Goal: Task Accomplishment & Management: Complete application form

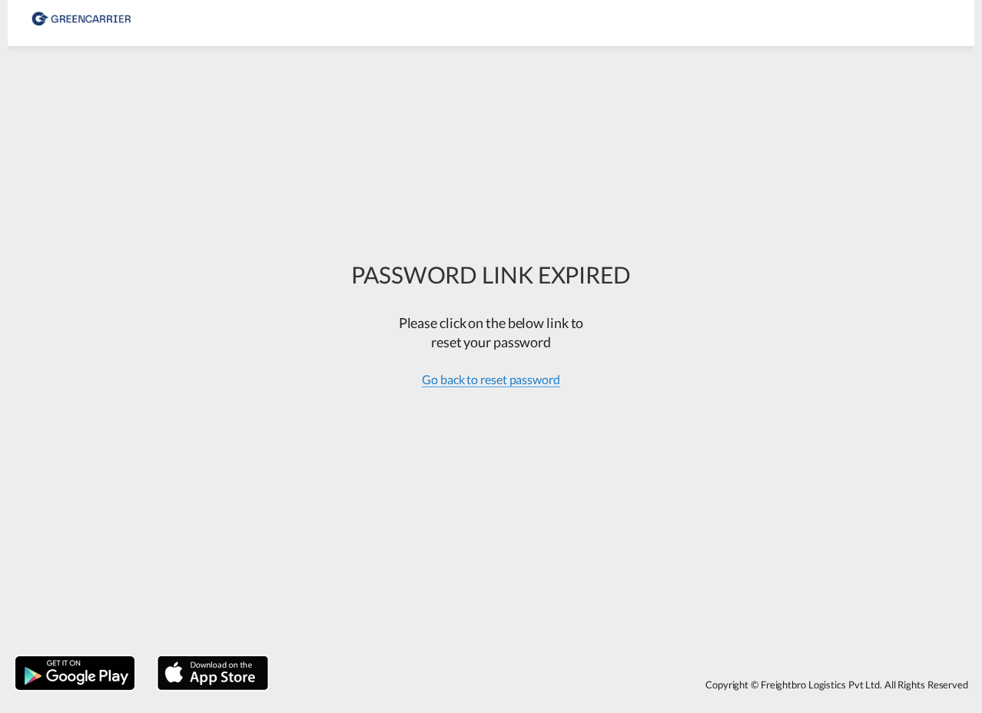
click at [509, 385] on span "Go back to reset password" at bounding box center [491, 379] width 138 height 15
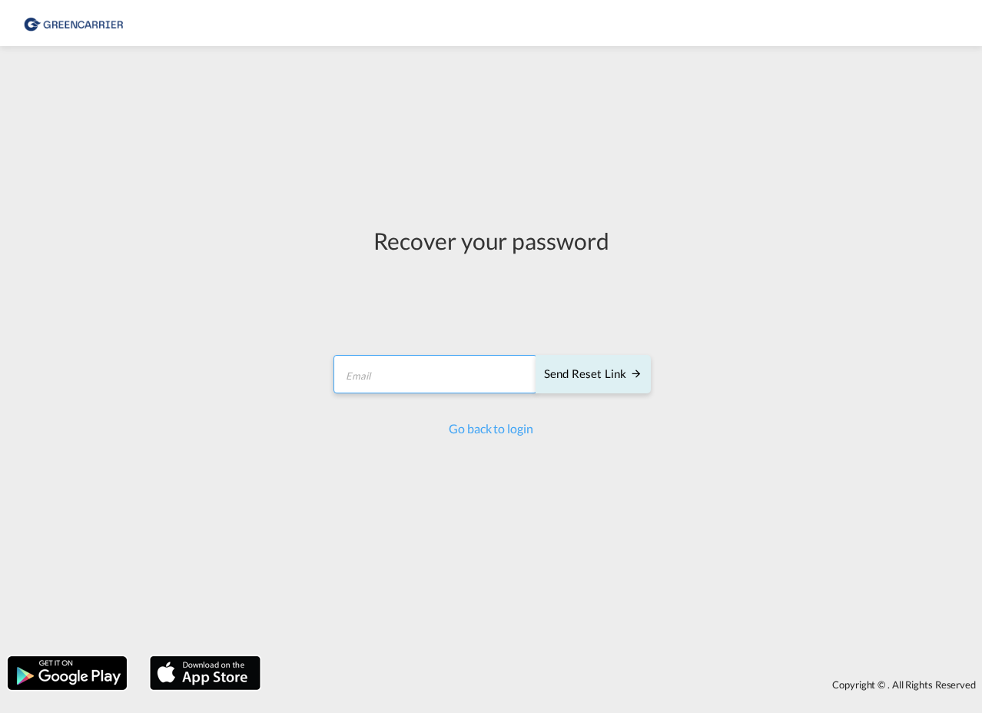
click at [421, 380] on input "email" at bounding box center [435, 374] width 204 height 38
paste input "[EMAIL_ADDRESS][DOMAIN_NAME]"
type input "[EMAIL_ADDRESS][DOMAIN_NAME]"
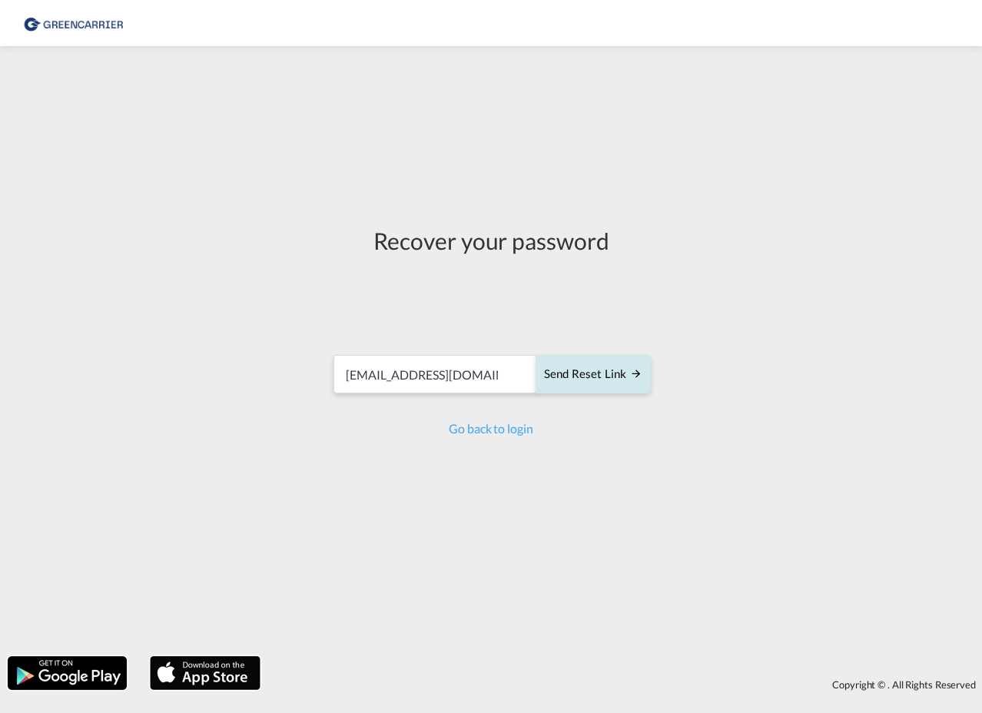
click at [570, 381] on div "Send reset link" at bounding box center [593, 375] width 98 height 18
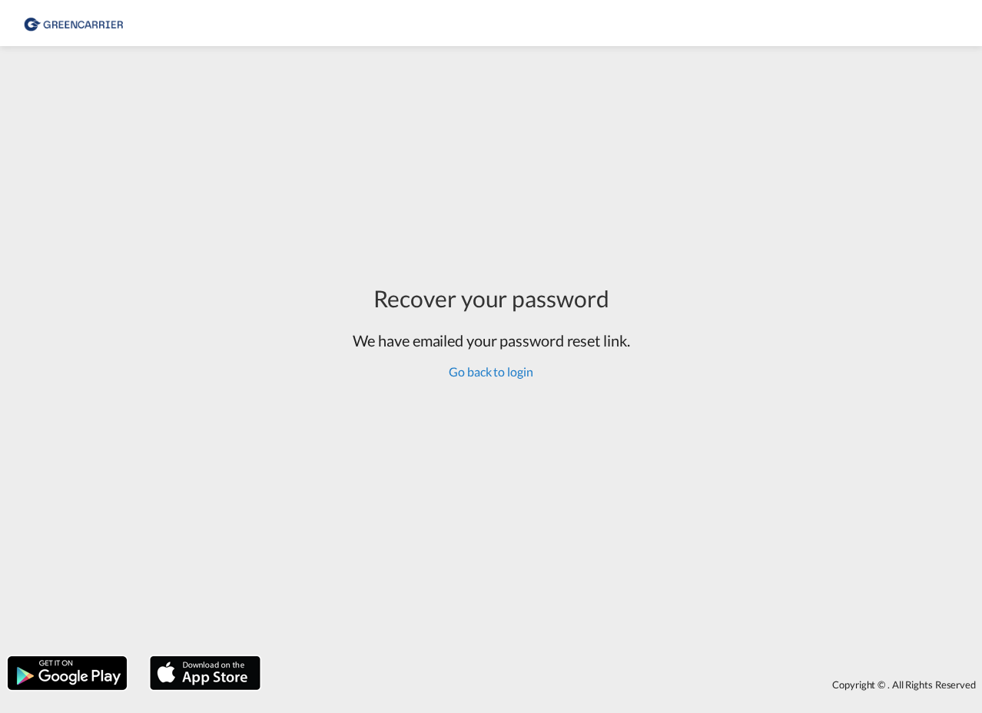
click at [499, 373] on link "Go back to login" at bounding box center [491, 371] width 84 height 15
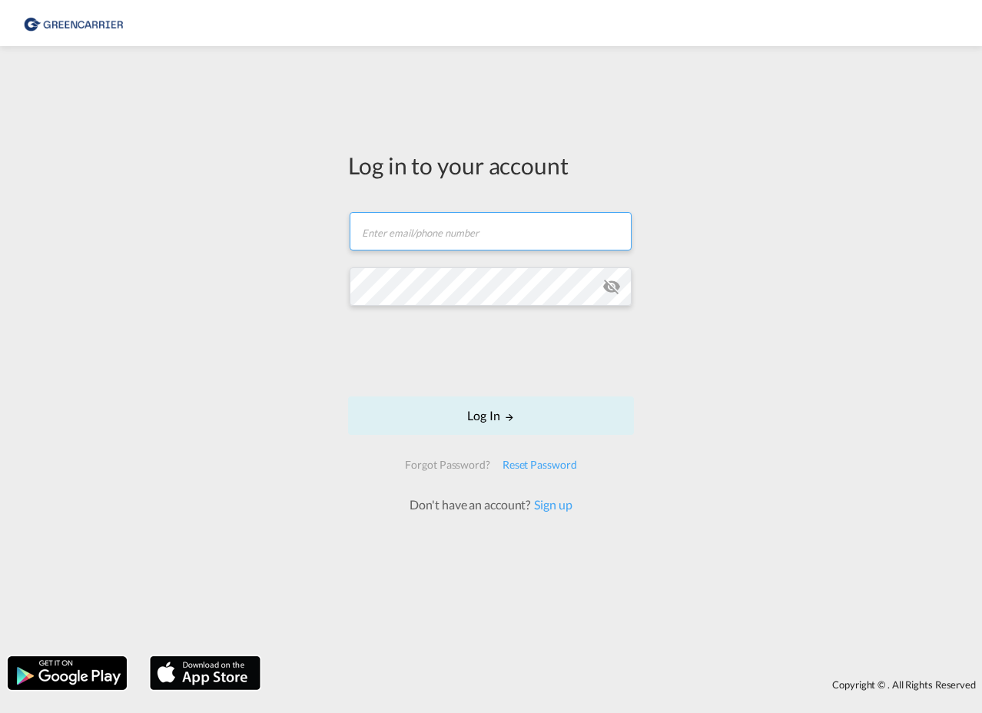
type input "[EMAIL_ADDRESS][DOMAIN_NAME]"
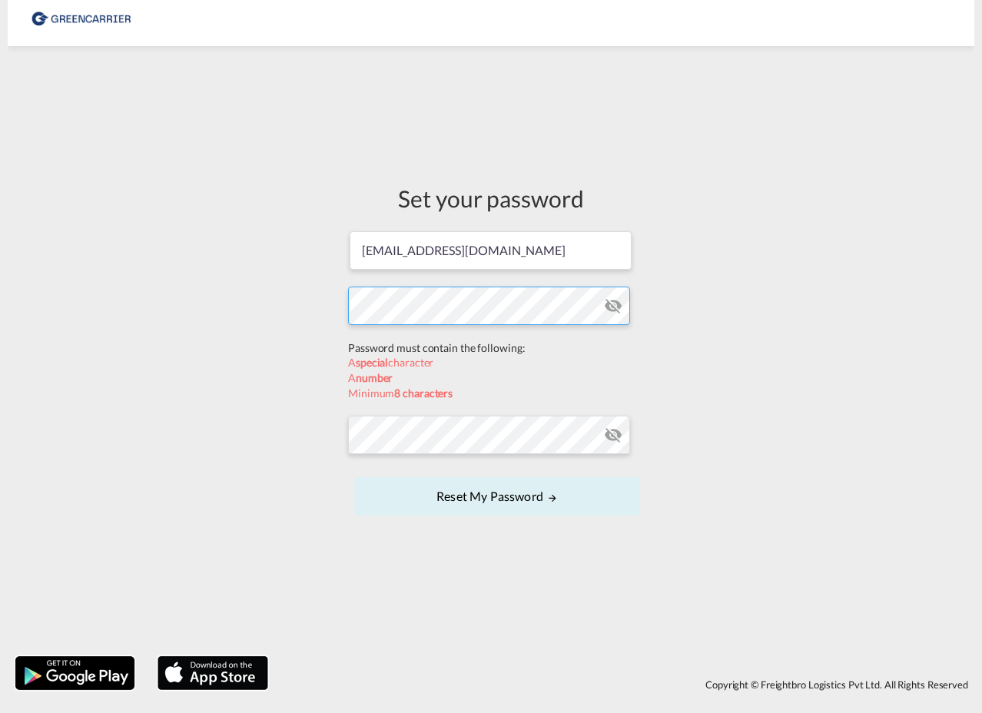
click at [496, 343] on form "[EMAIL_ADDRESS][DOMAIN_NAME] Password must contain the following: A special cha…" at bounding box center [491, 375] width 286 height 290
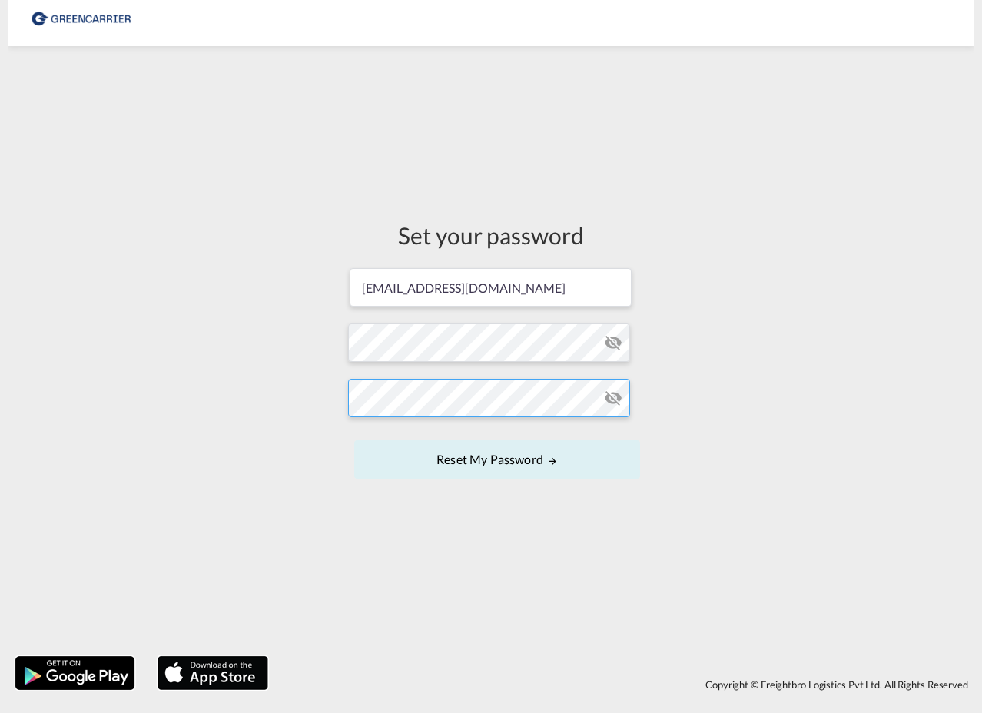
click at [503, 436] on form "[EMAIL_ADDRESS][DOMAIN_NAME] Password must contain the following: A special cha…" at bounding box center [491, 375] width 286 height 217
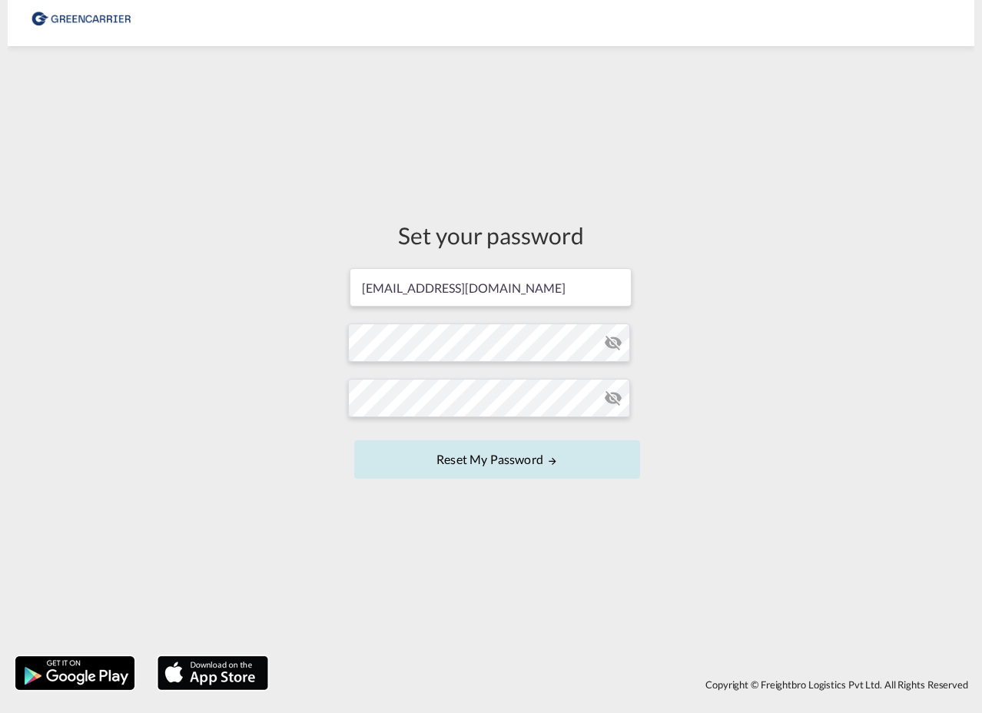
click at [541, 458] on button "Reset my password" at bounding box center [497, 459] width 286 height 38
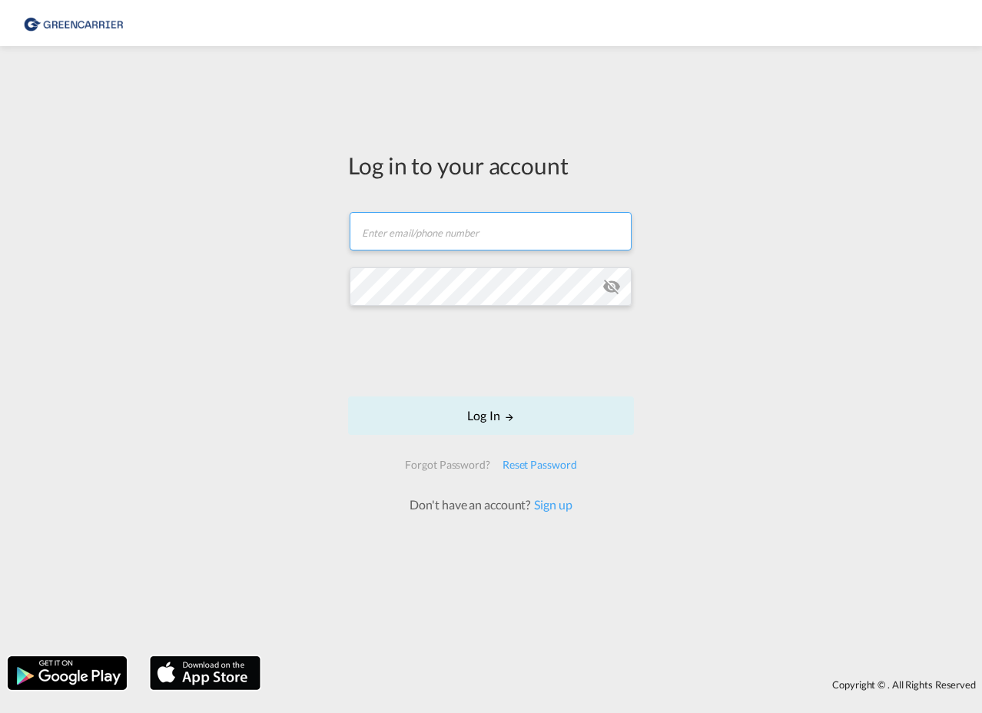
click at [462, 239] on input "text" at bounding box center [491, 231] width 282 height 38
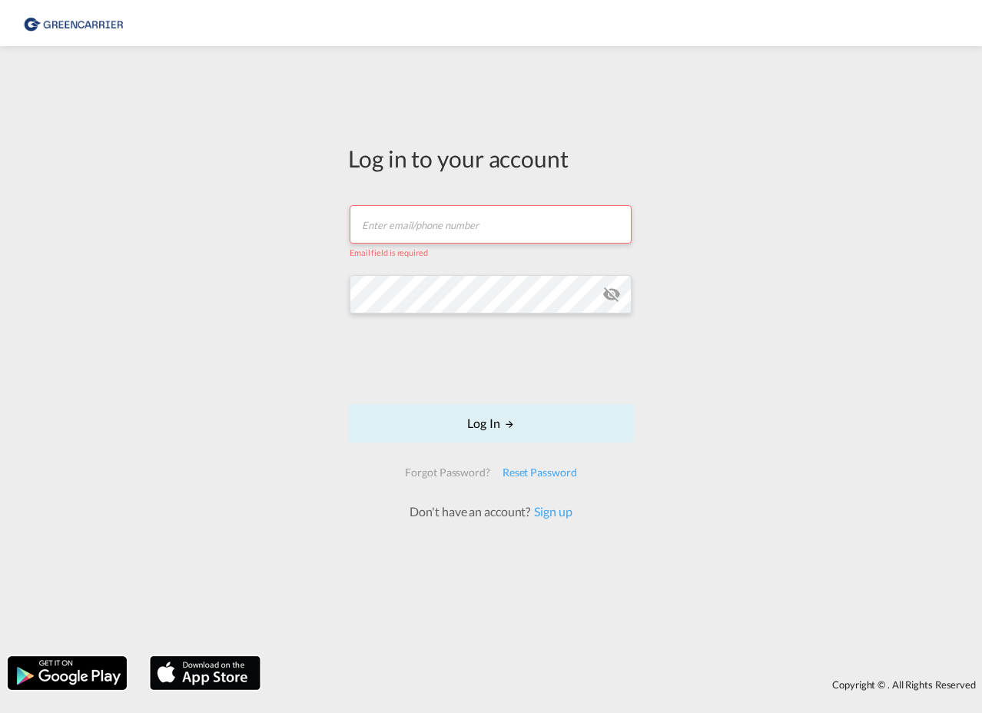
click at [407, 223] on input "text" at bounding box center [491, 224] width 282 height 38
paste input "[EMAIL_ADDRESS][DOMAIN_NAME]"
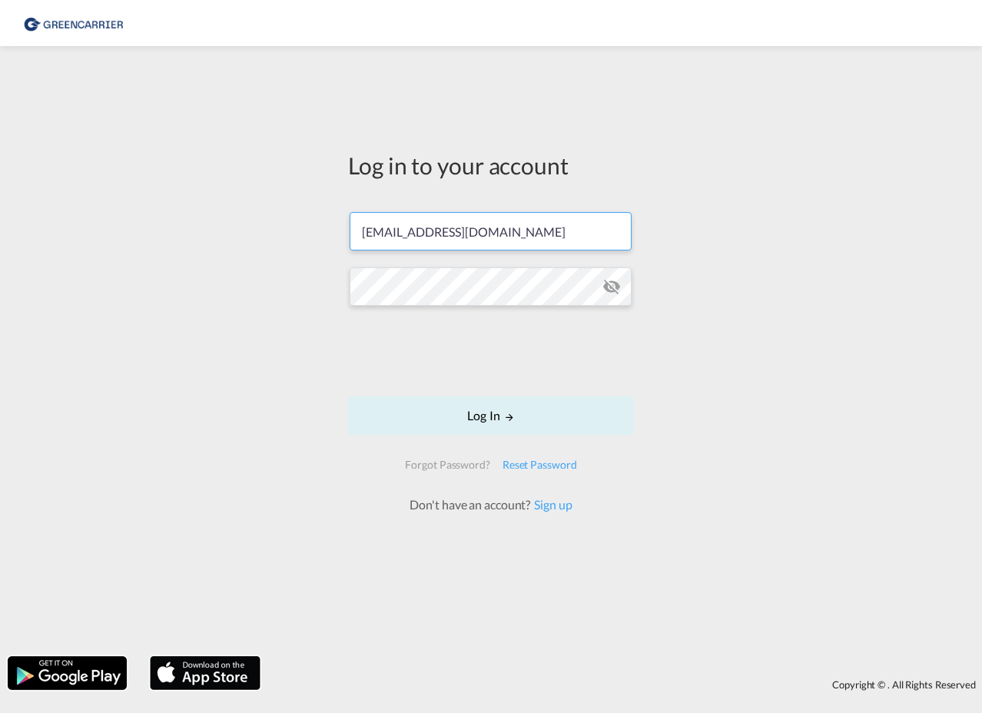
type input "[EMAIL_ADDRESS][DOMAIN_NAME]"
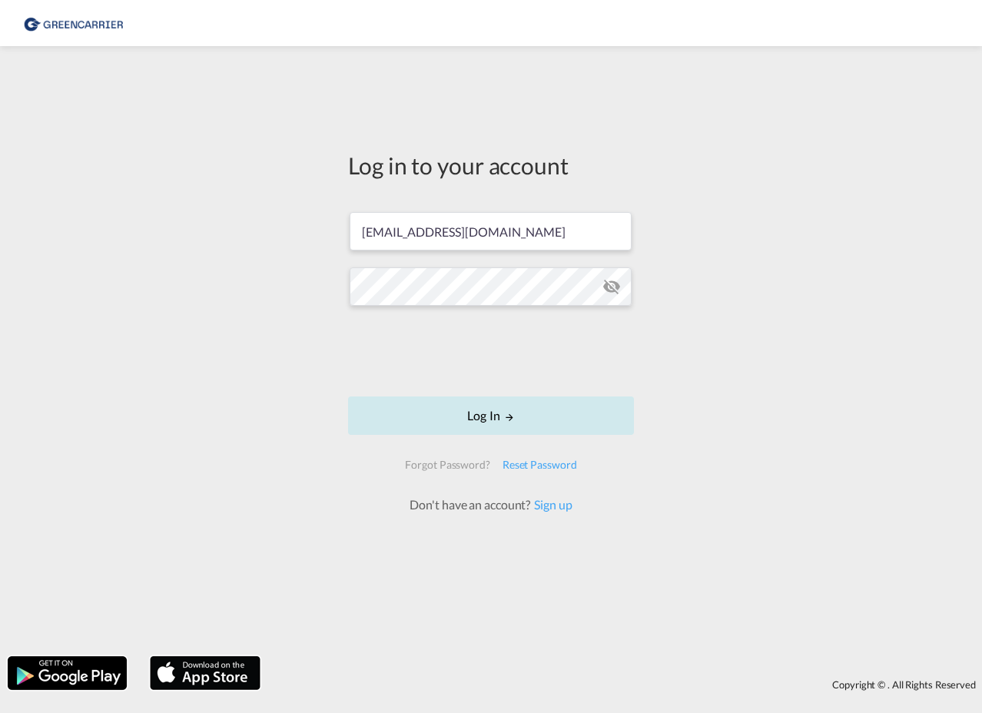
click at [495, 414] on button "Log In" at bounding box center [491, 415] width 286 height 38
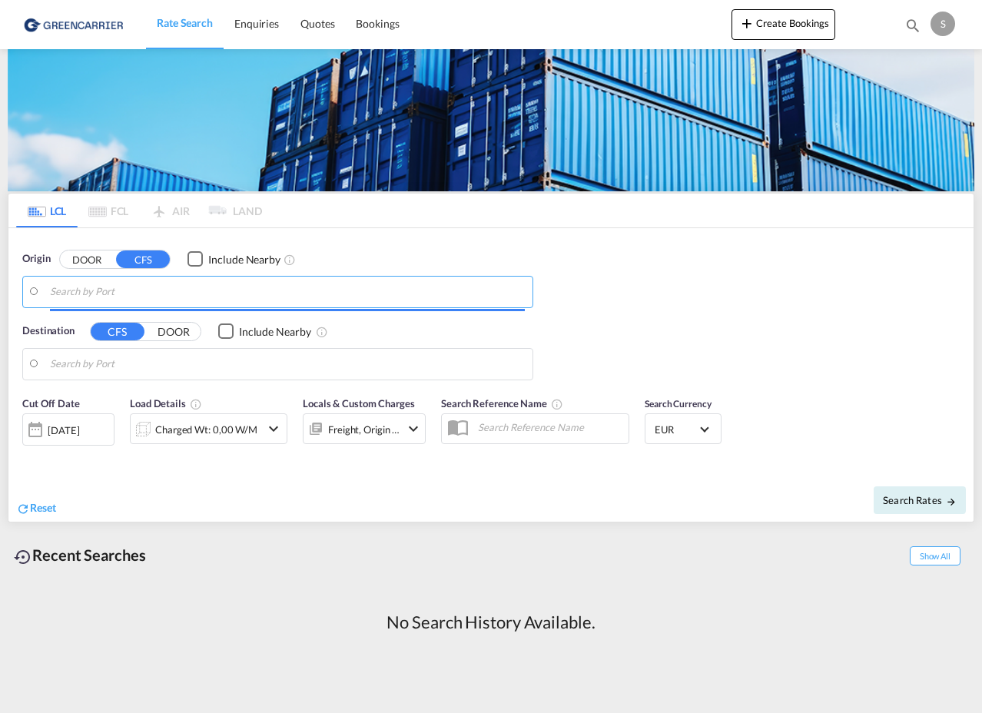
click at [90, 293] on input "Search by Port" at bounding box center [287, 291] width 475 height 23
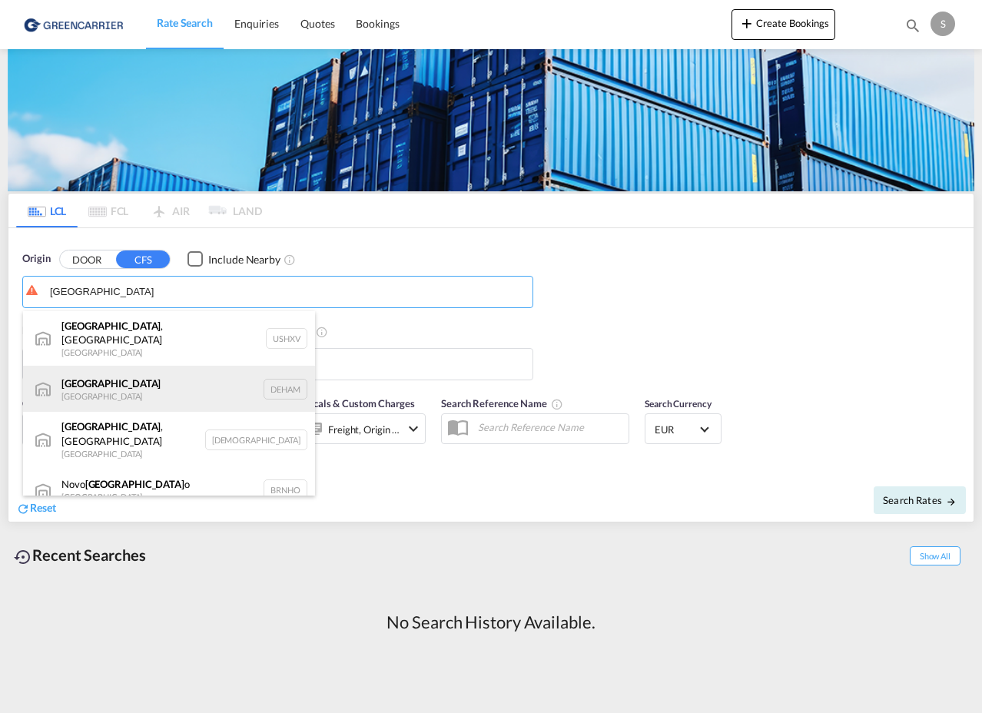
click at [92, 370] on div "Hamburg Germany DEHAM" at bounding box center [169, 389] width 292 height 46
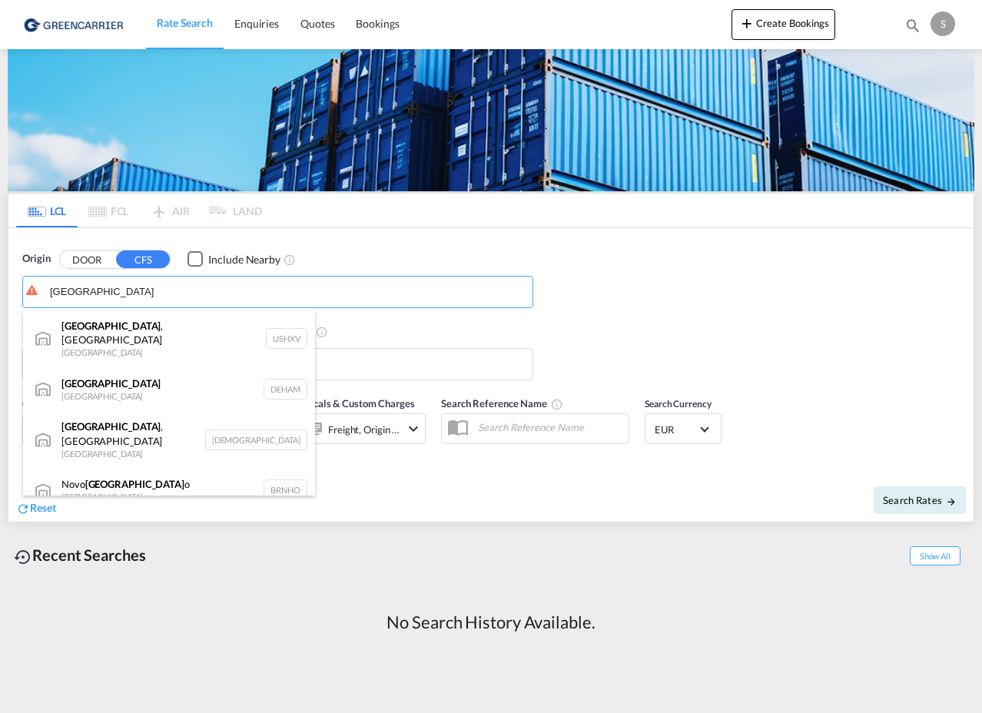
type input "Hamburg, DEHAM"
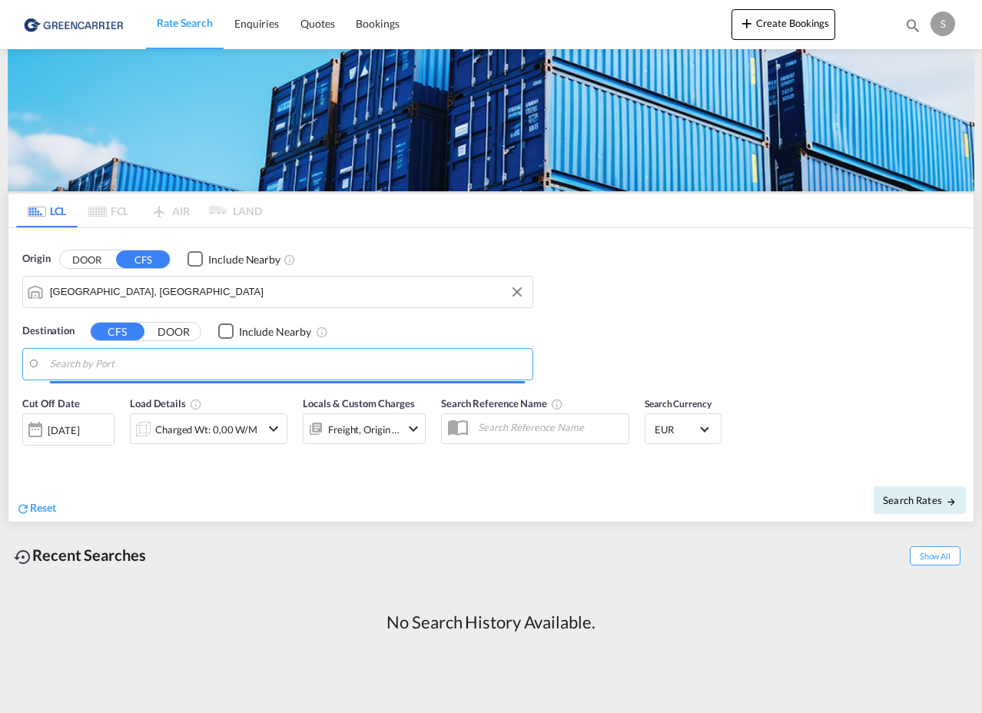
click at [88, 364] on input "Search by Port" at bounding box center [287, 364] width 475 height 23
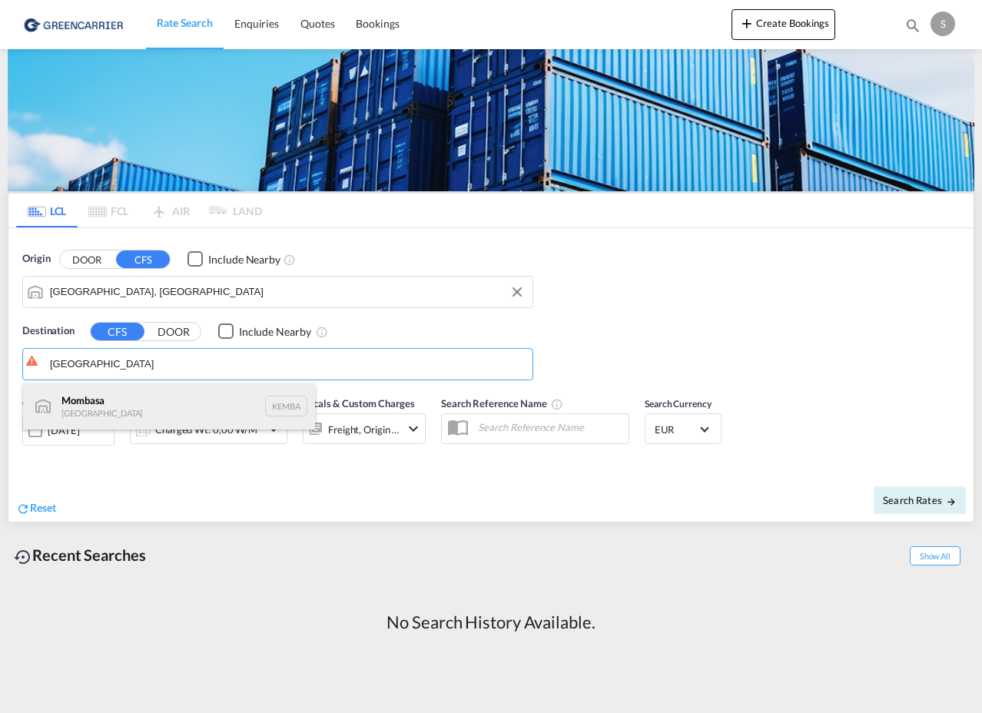
click at [91, 397] on div "Mombasa Kenya KEMBA" at bounding box center [169, 406] width 292 height 46
type input "Mombasa, KEMBA"
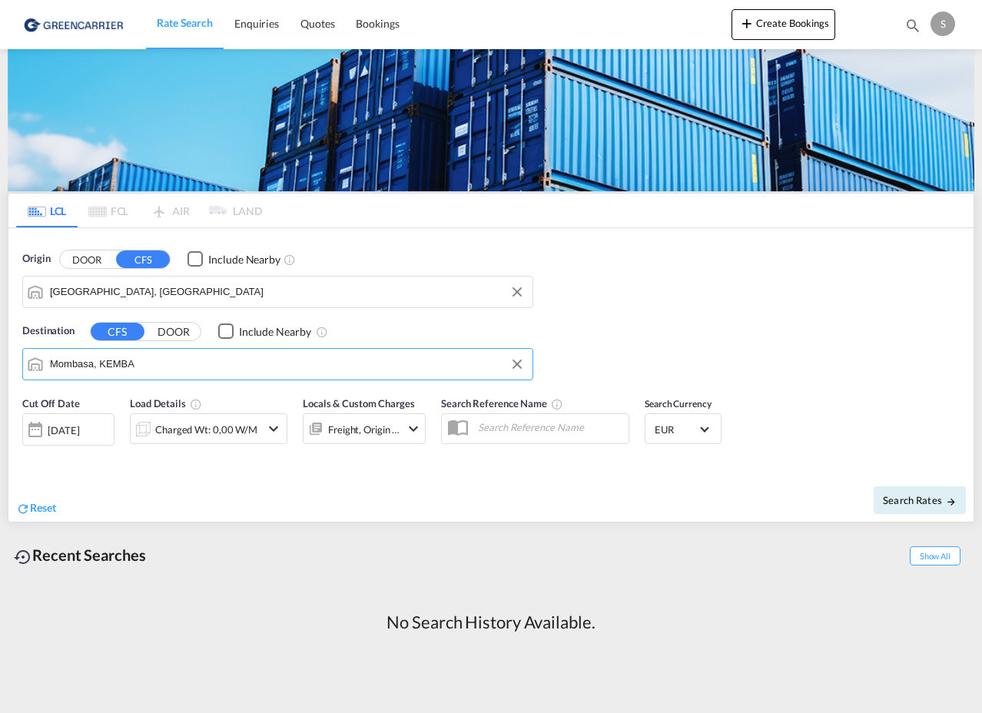
click at [32, 430] on div at bounding box center [35, 429] width 25 height 31
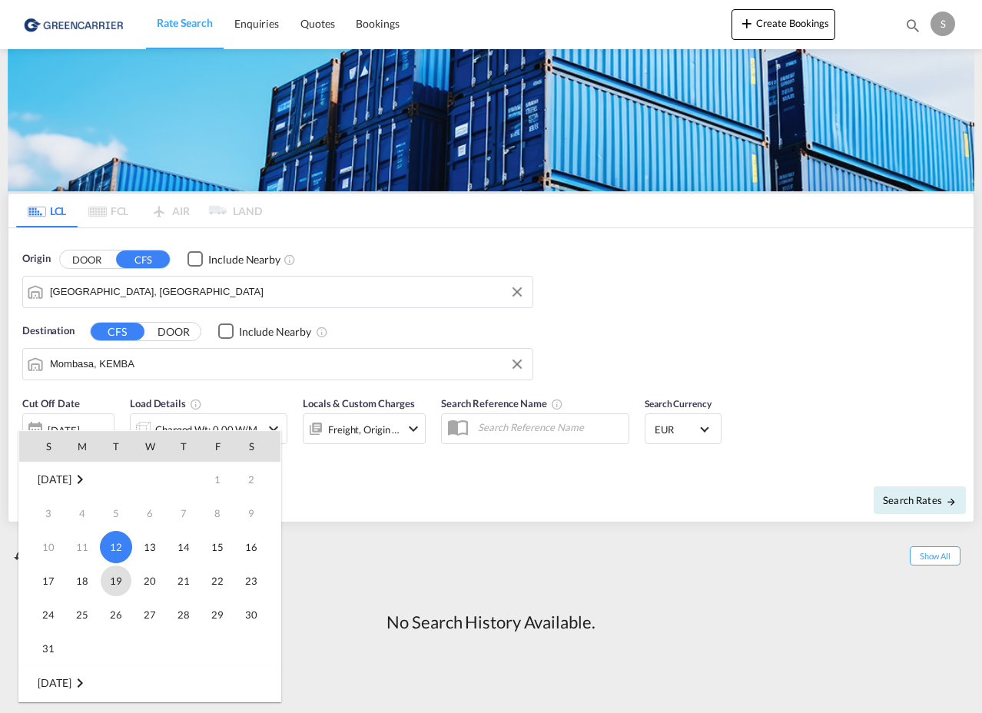
click at [114, 582] on span "19" at bounding box center [116, 580] width 31 height 31
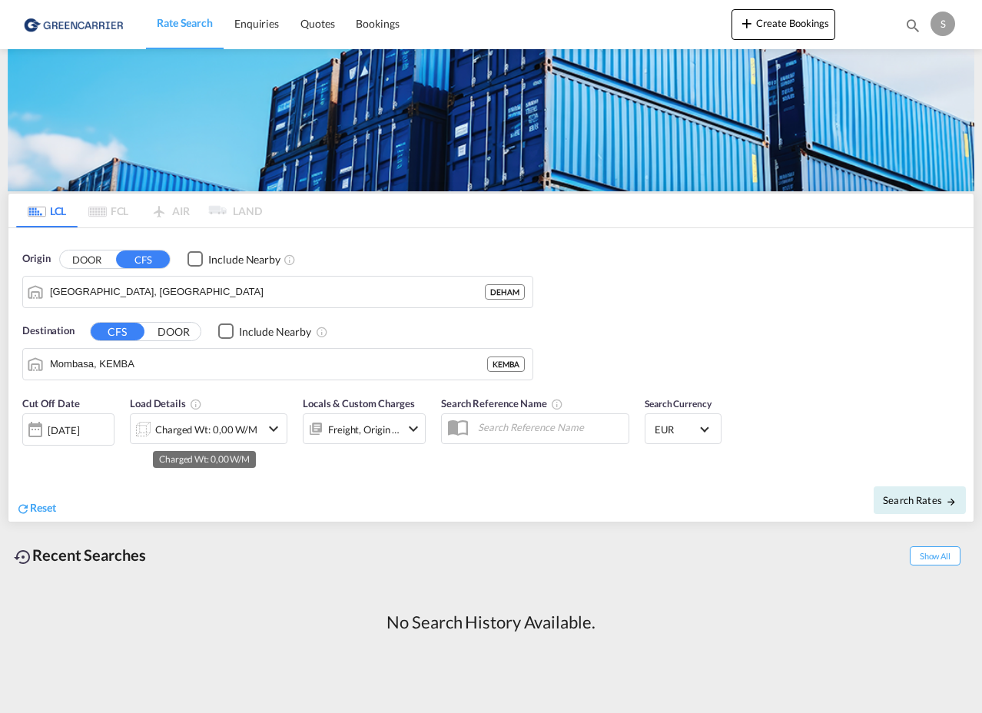
click at [239, 432] on div "Charged Wt: 0,00 W/M" at bounding box center [206, 430] width 102 height 22
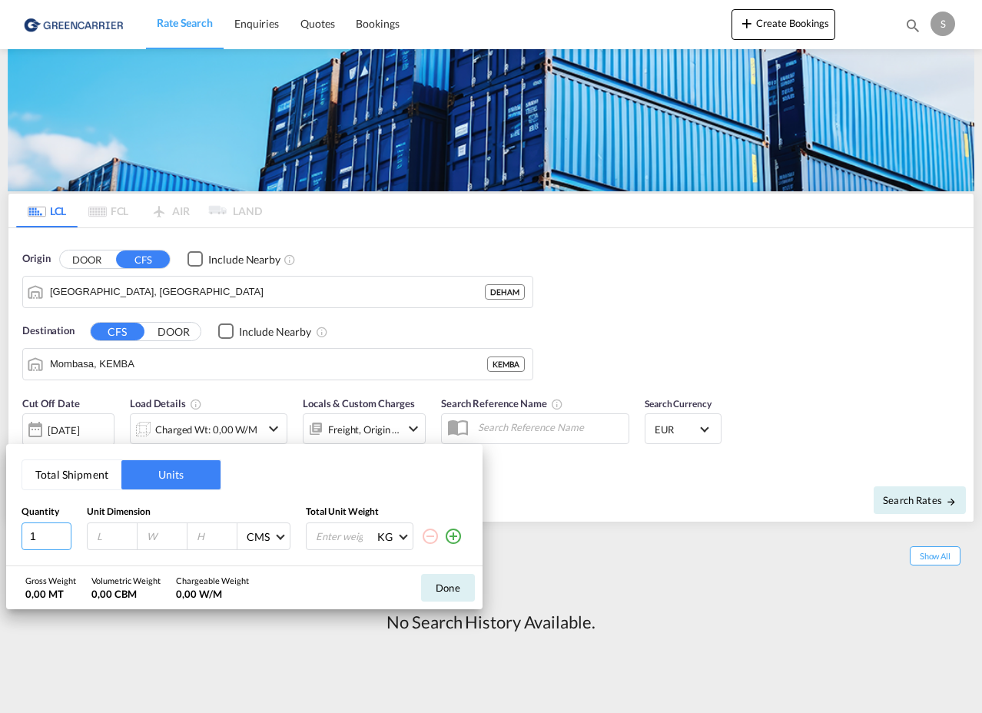
click at [45, 538] on input "1" at bounding box center [47, 536] width 50 height 28
click at [62, 534] on input "2" at bounding box center [47, 536] width 50 height 28
click at [62, 534] on input "3" at bounding box center [47, 536] width 50 height 28
click at [62, 534] on input "4" at bounding box center [47, 536] width 50 height 28
click at [62, 534] on input "5" at bounding box center [47, 536] width 50 height 28
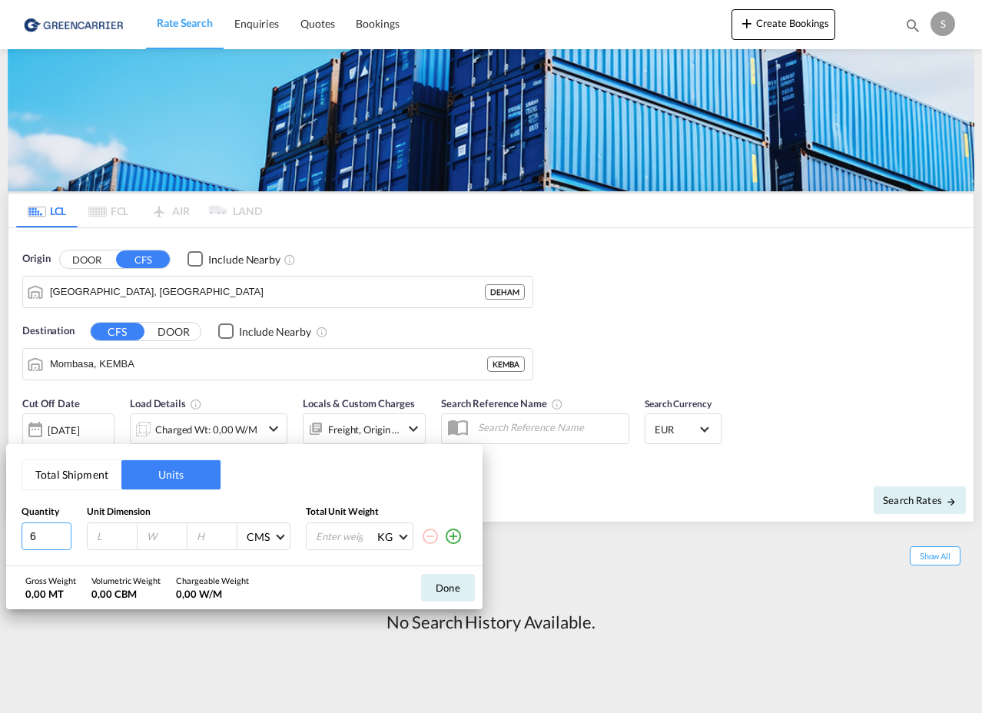
click at [62, 534] on input "6" at bounding box center [47, 536] width 50 height 28
click at [62, 534] on input "7" at bounding box center [47, 536] width 50 height 28
click at [62, 534] on input "8" at bounding box center [47, 536] width 50 height 28
click at [62, 534] on input "9" at bounding box center [47, 536] width 50 height 28
type input "10"
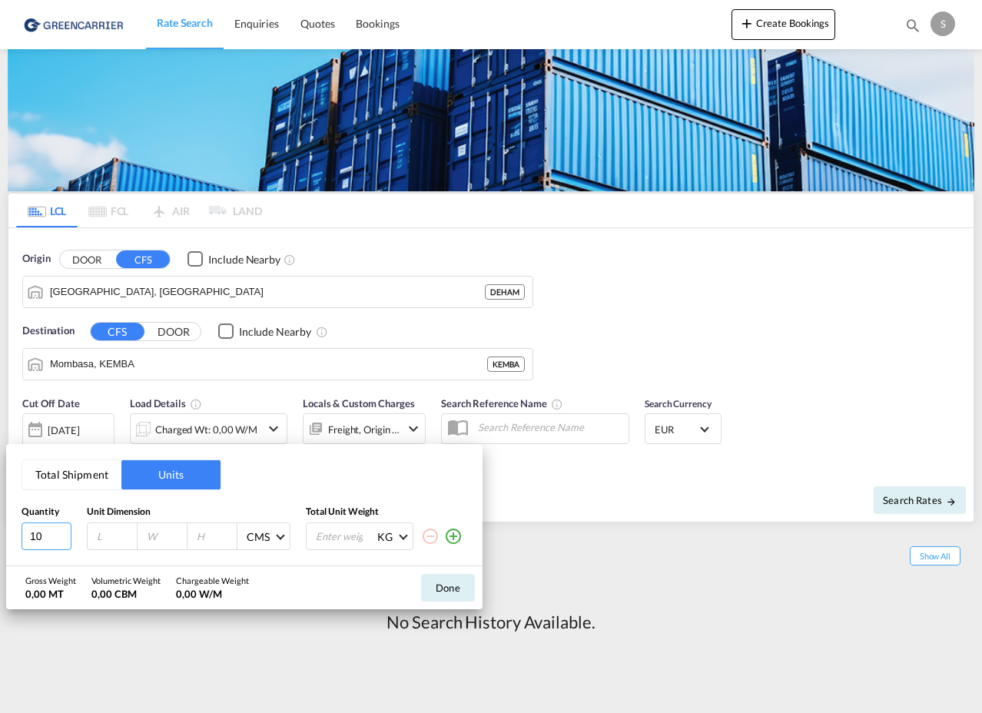
click at [62, 534] on input "10" at bounding box center [47, 536] width 50 height 28
click at [126, 539] on input "0.001" at bounding box center [115, 536] width 41 height 14
type input "0"
type input "120"
type input "80"
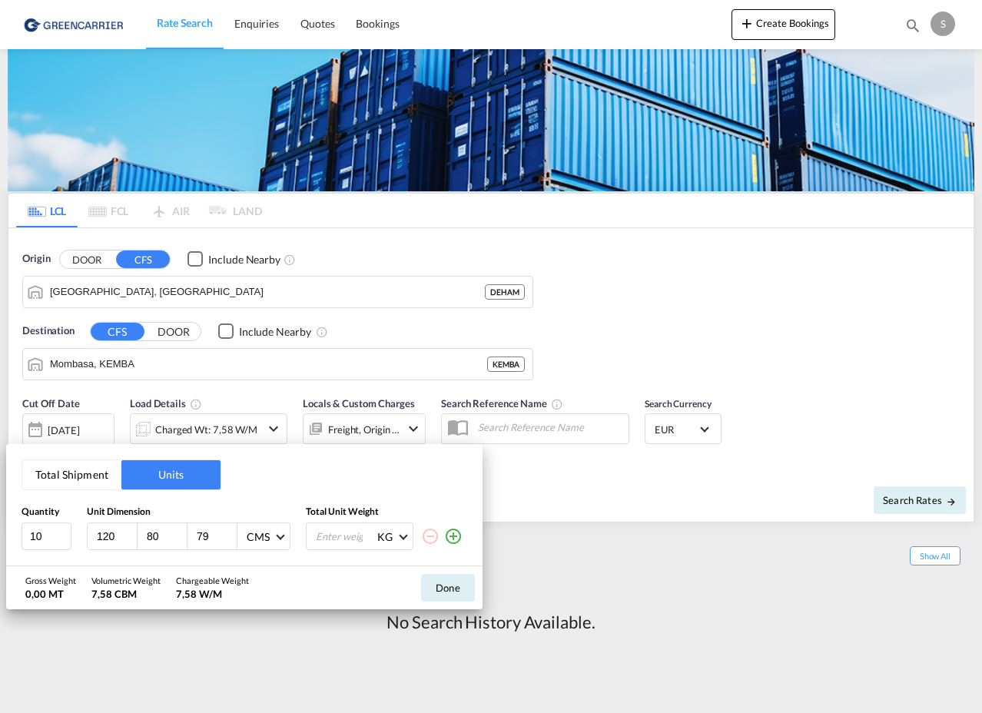
type input "79"
click at [365, 540] on input "0.001" at bounding box center [344, 536] width 61 height 26
type input "0"
type input "2277"
click at [214, 535] on input "79" at bounding box center [215, 536] width 41 height 14
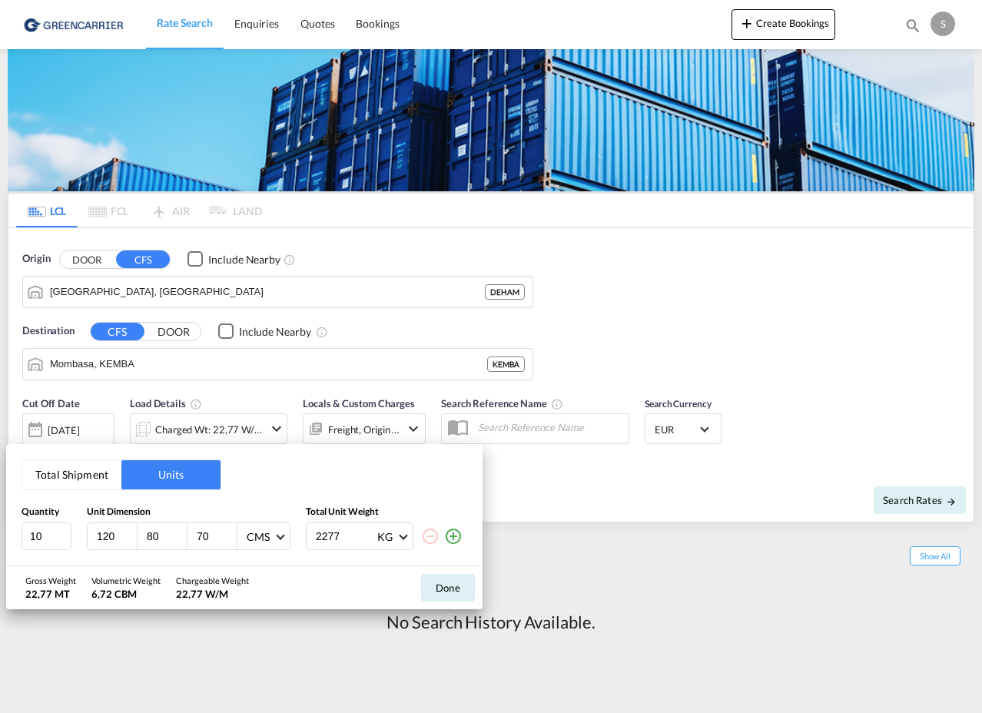
type input "7"
type input "5"
type input "6"
type input "64"
click at [460, 583] on button "Done" at bounding box center [448, 588] width 54 height 28
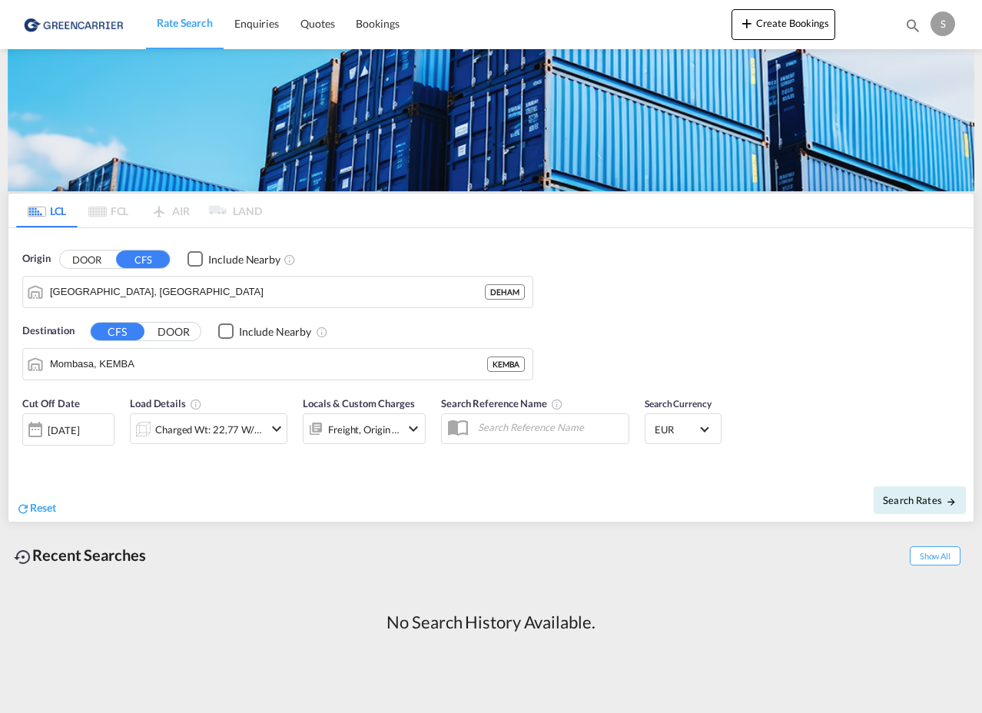
click at [409, 431] on md-icon "icon-chevron-down" at bounding box center [413, 428] width 18 height 18
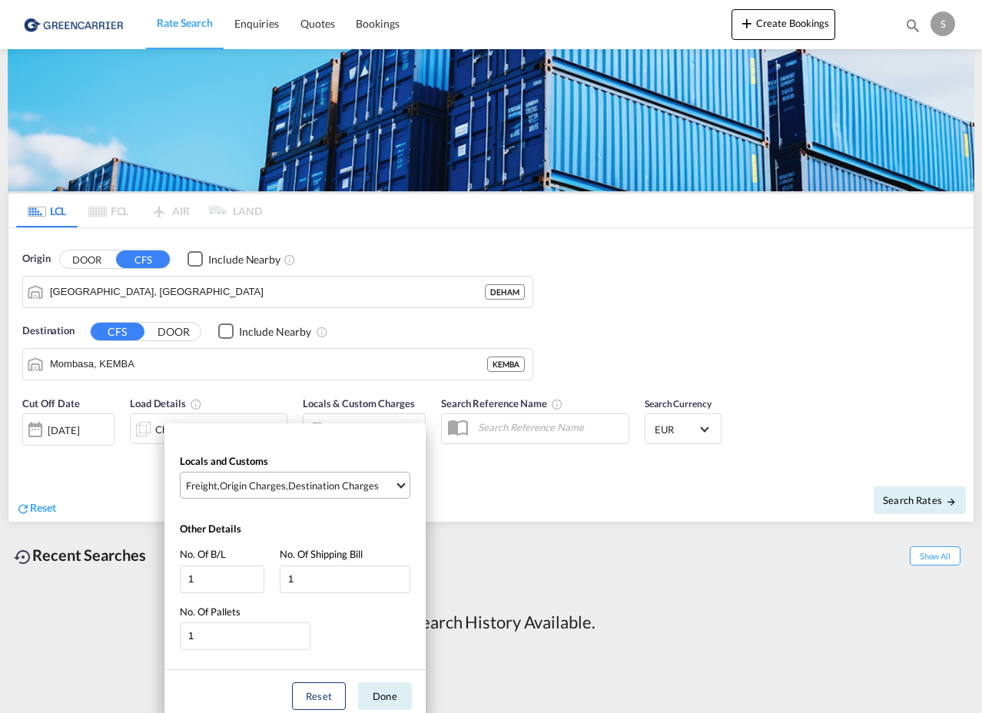
click at [396, 485] on md-select-value "Freight , Origin Charges , Destination Charges" at bounding box center [296, 484] width 225 height 25
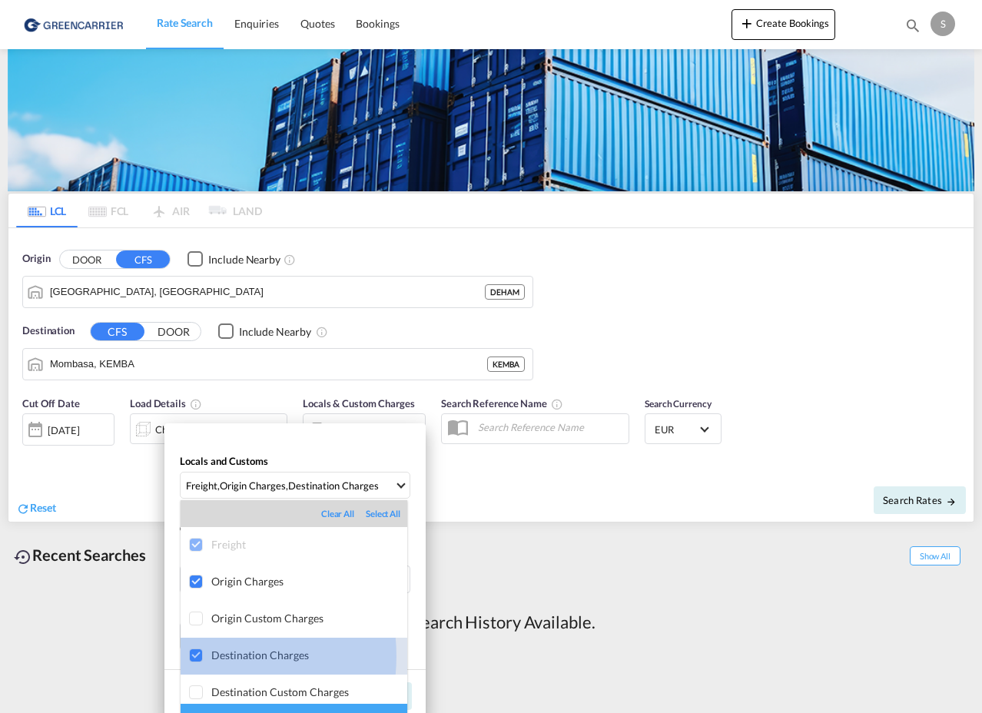
click at [193, 656] on div at bounding box center [196, 655] width 15 height 15
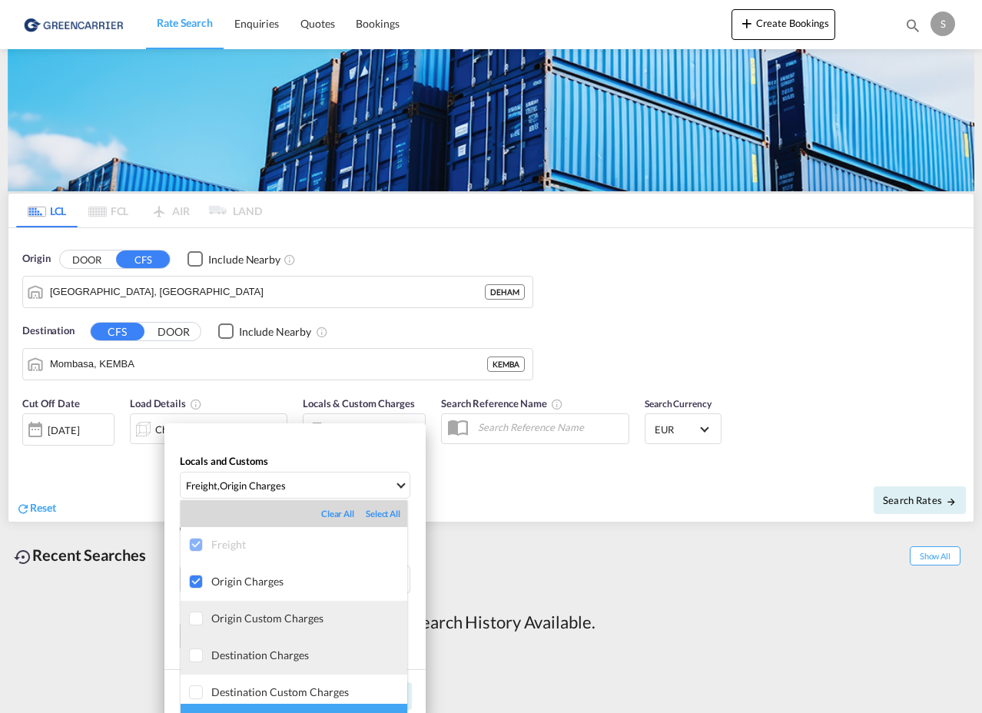
scroll to position [8, 0]
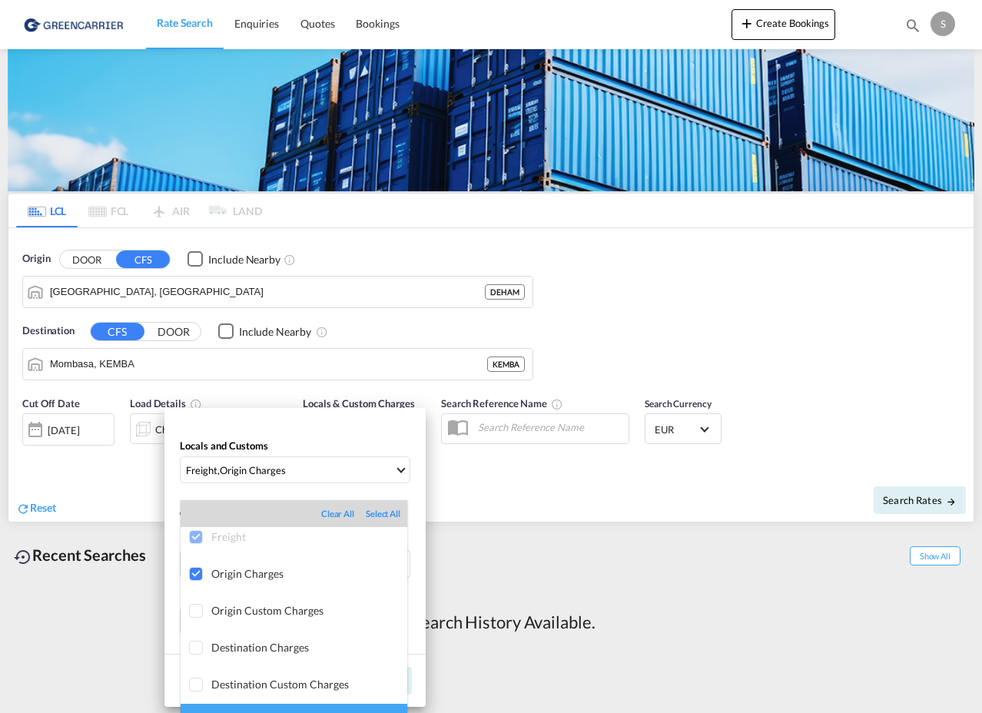
click at [194, 535] on div at bounding box center [196, 537] width 15 height 15
click at [586, 560] on md-backdrop at bounding box center [491, 356] width 982 height 713
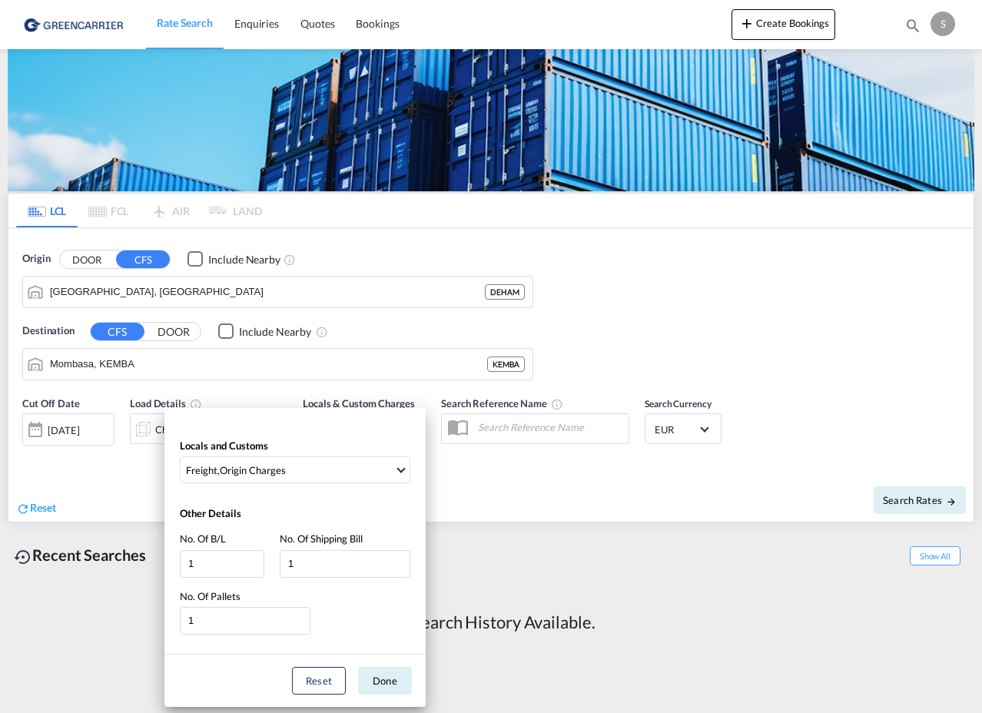
click at [475, 477] on div "Locals and Customs Freight , Origin Charges Other Details No. Of B/L 1 No. Of S…" at bounding box center [491, 356] width 982 height 713
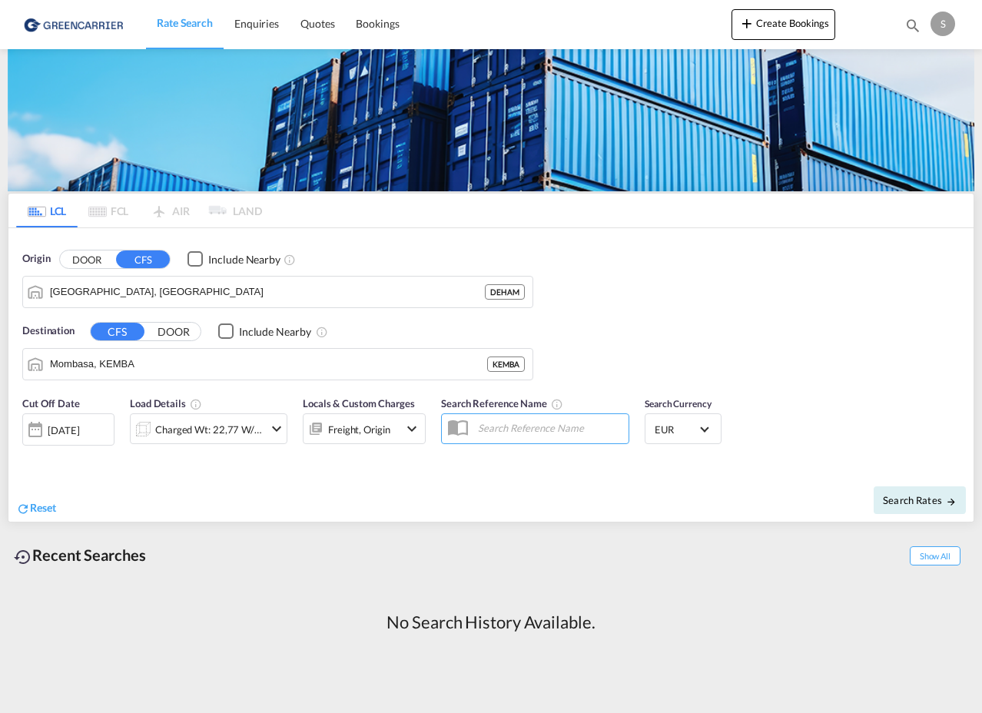
click at [572, 430] on input "text" at bounding box center [549, 427] width 158 height 23
type input "WILEX"
click at [381, 25] on span "Bookings" at bounding box center [377, 23] width 43 height 13
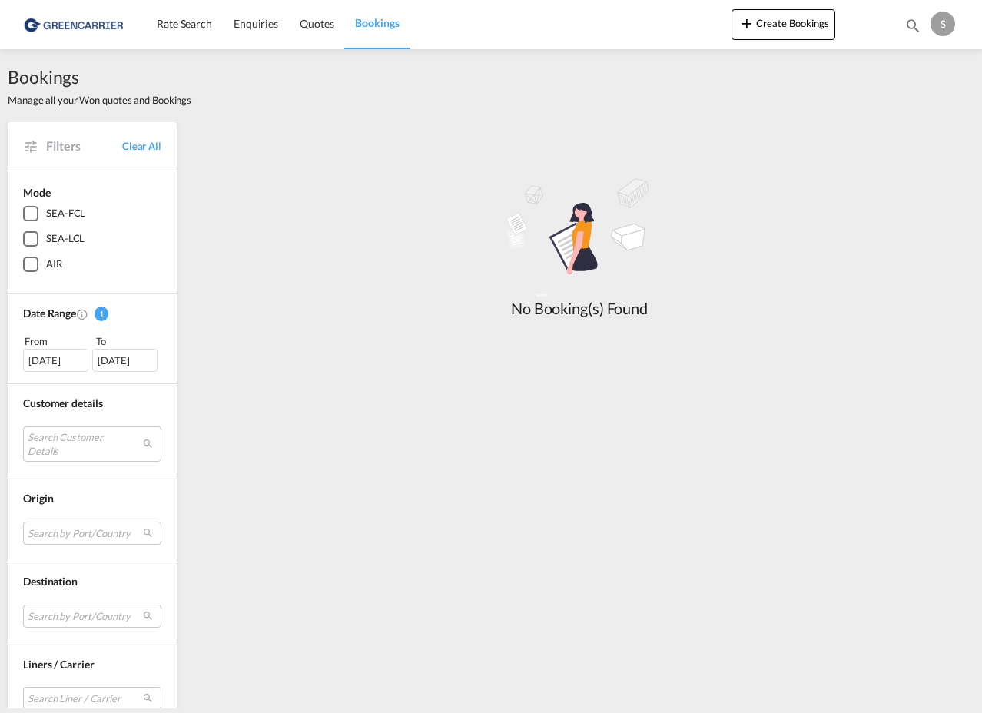
click at [35, 239] on div "SEA-LCL" at bounding box center [30, 238] width 15 height 15
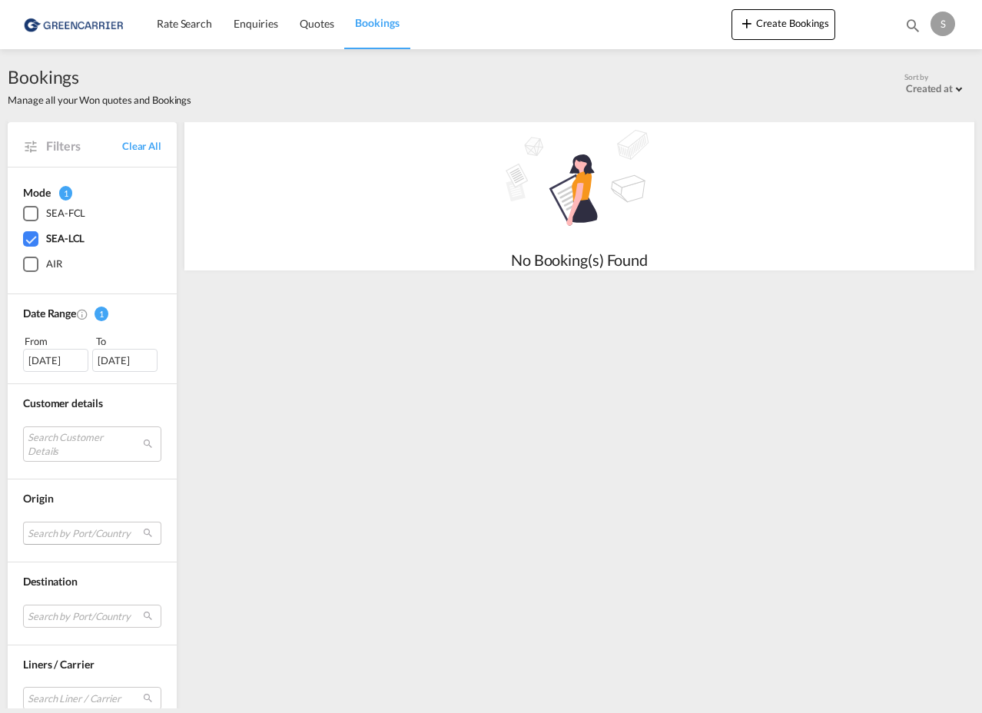
click at [74, 533] on md-select "Search by Port/Country No Result Match Found" at bounding box center [92, 533] width 138 height 23
click at [74, 533] on input "search" at bounding box center [111, 535] width 165 height 14
type input "hamburg"
click at [330, 488] on md-backdrop at bounding box center [491, 356] width 982 height 713
click at [807, 28] on button "Create Bookings" at bounding box center [783, 24] width 104 height 31
